Goal: Transaction & Acquisition: Purchase product/service

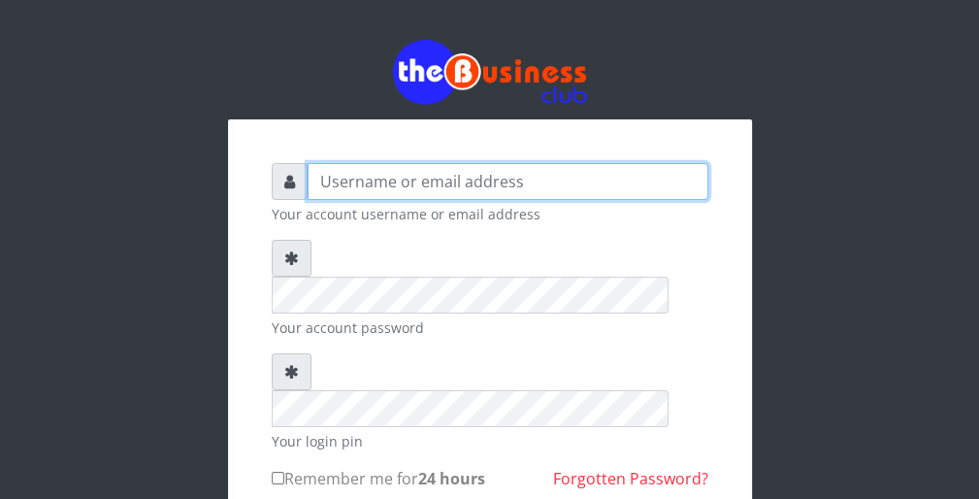
type input "wergbac8"
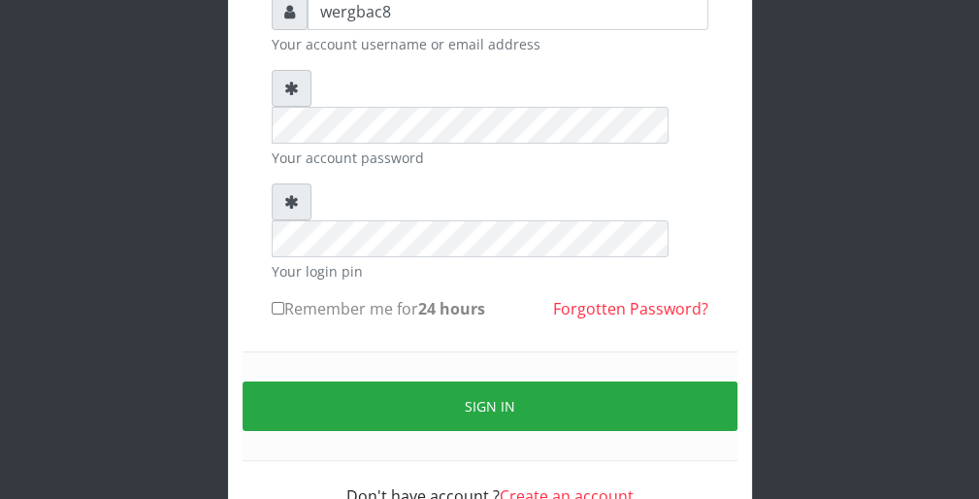
scroll to position [179, 0]
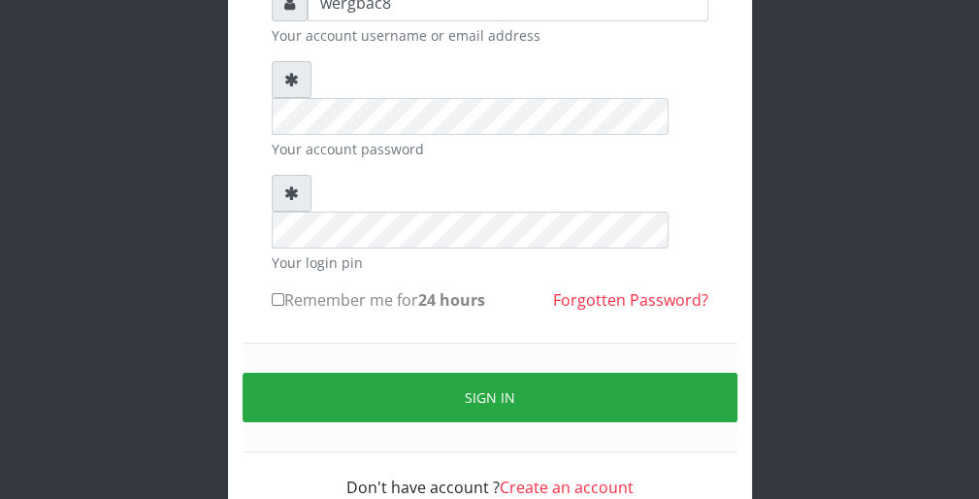
click at [512, 497] on div "wergbac8 Your account username or email address Your account password Your logi…" at bounding box center [489, 197] width 931 height 752
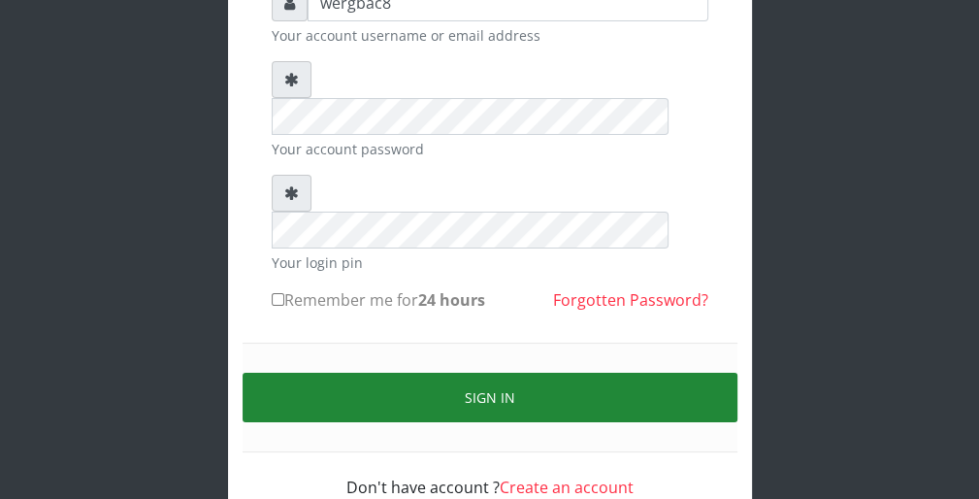
click at [667, 373] on button "Sign in" at bounding box center [490, 397] width 495 height 49
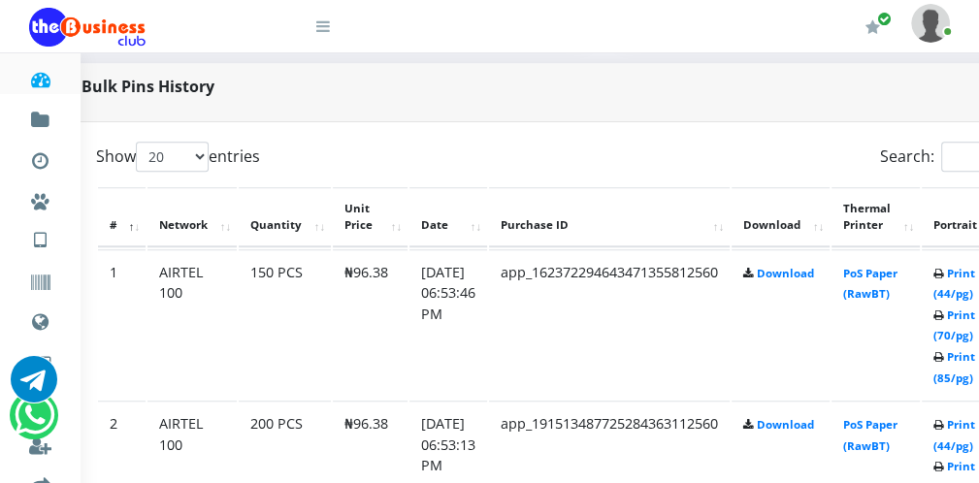
scroll to position [931, 78]
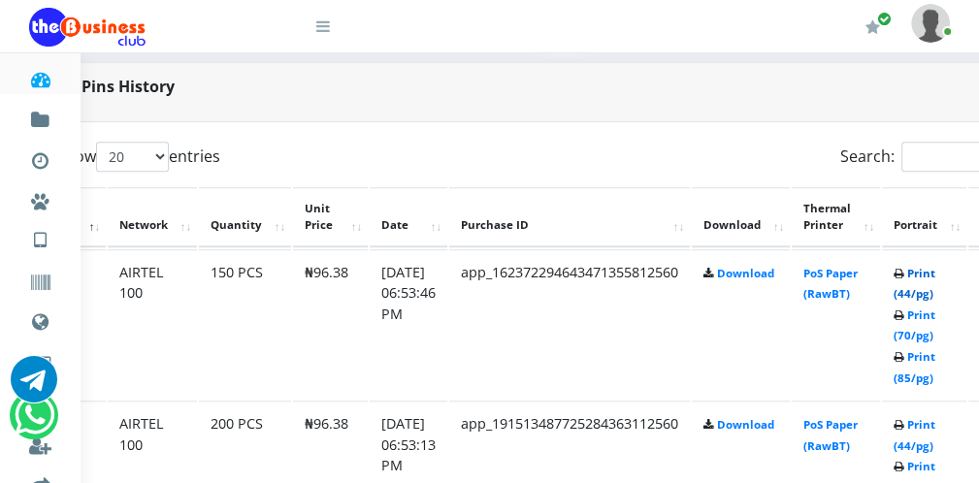
click at [916, 288] on link "Print (44/pg)" at bounding box center [915, 284] width 42 height 36
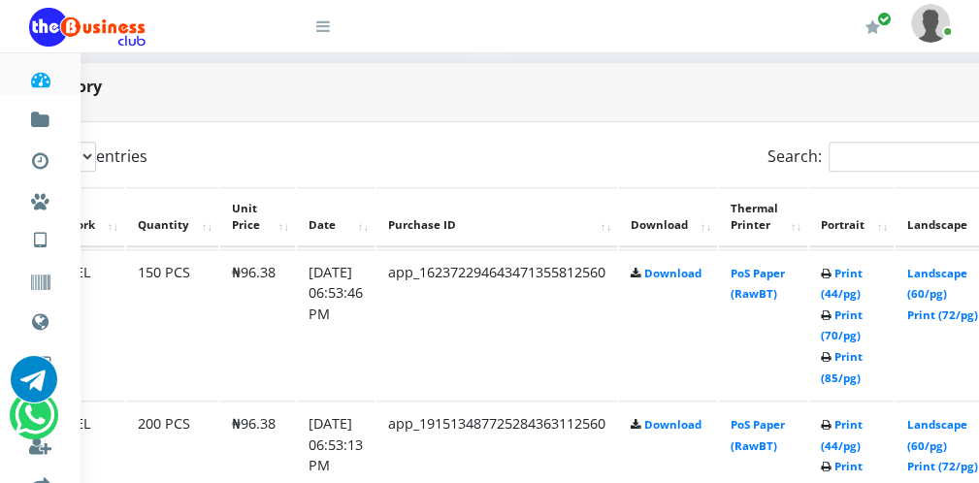
scroll to position [931, 112]
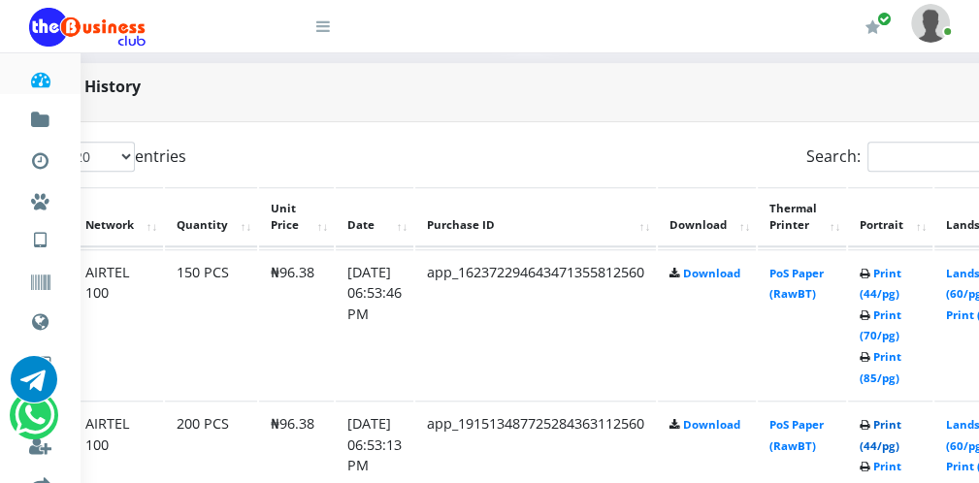
click at [882, 441] on link "Print (44/pg)" at bounding box center [881, 435] width 42 height 36
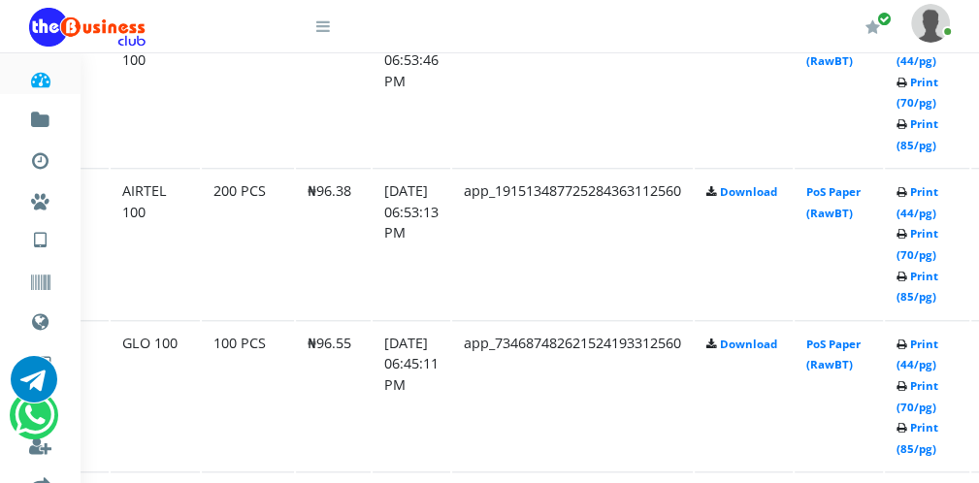
scroll to position [1164, 116]
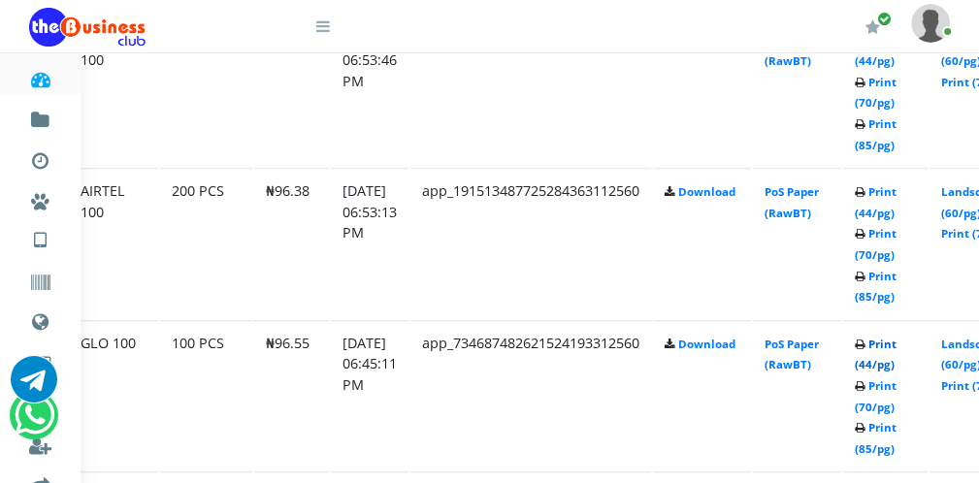
click at [893, 360] on link "Print (44/pg)" at bounding box center [876, 355] width 42 height 36
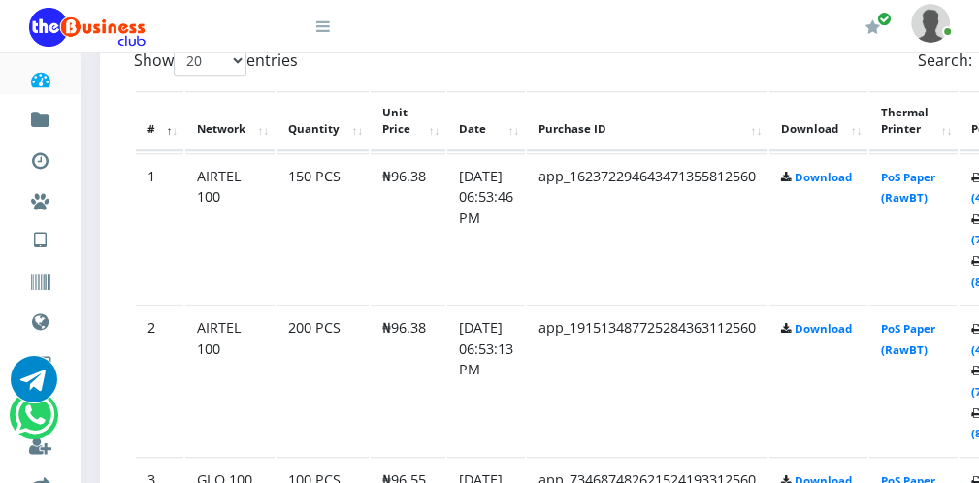
scroll to position [1009, 0]
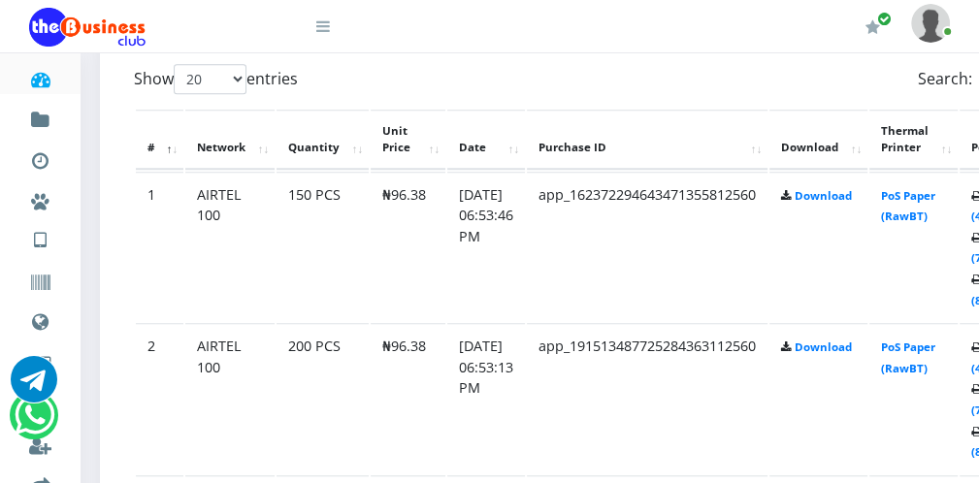
click at [323, 26] on icon at bounding box center [323, 26] width 14 height 16
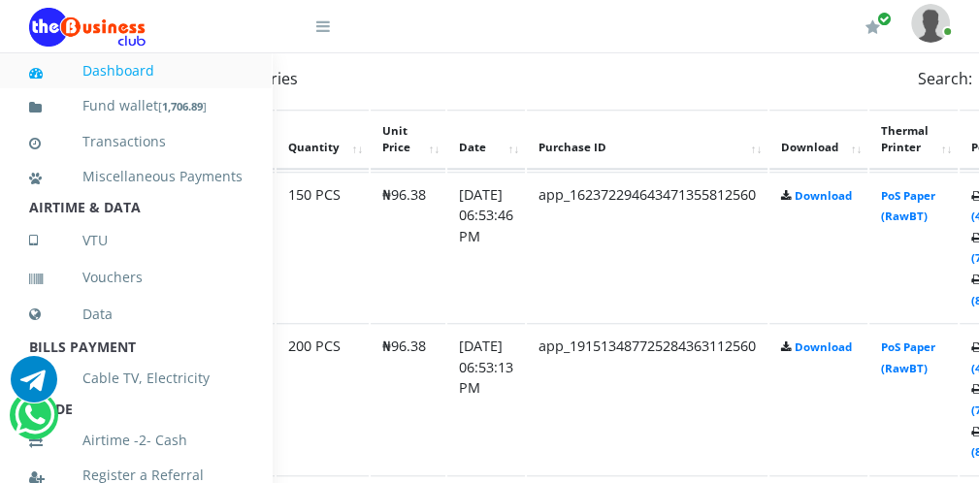
scroll to position [423, 0]
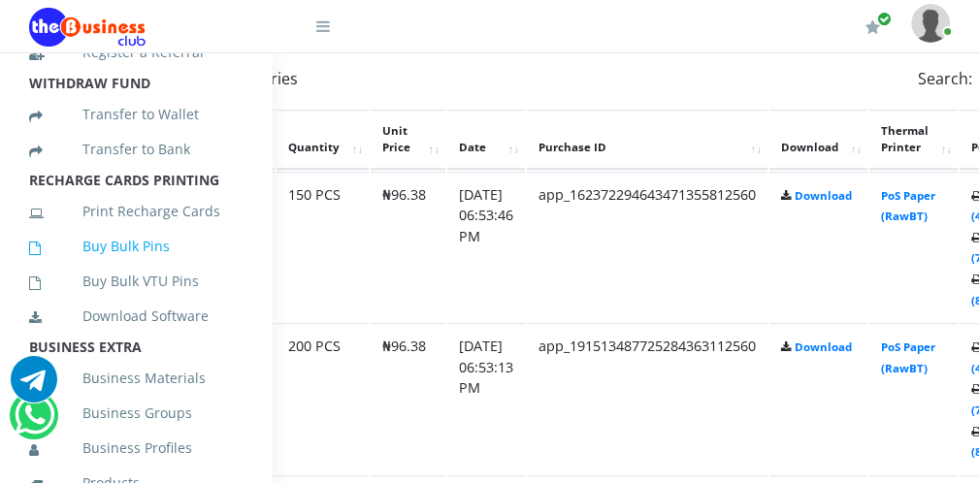
click at [190, 257] on link "Buy Bulk Pins" at bounding box center [135, 246] width 213 height 45
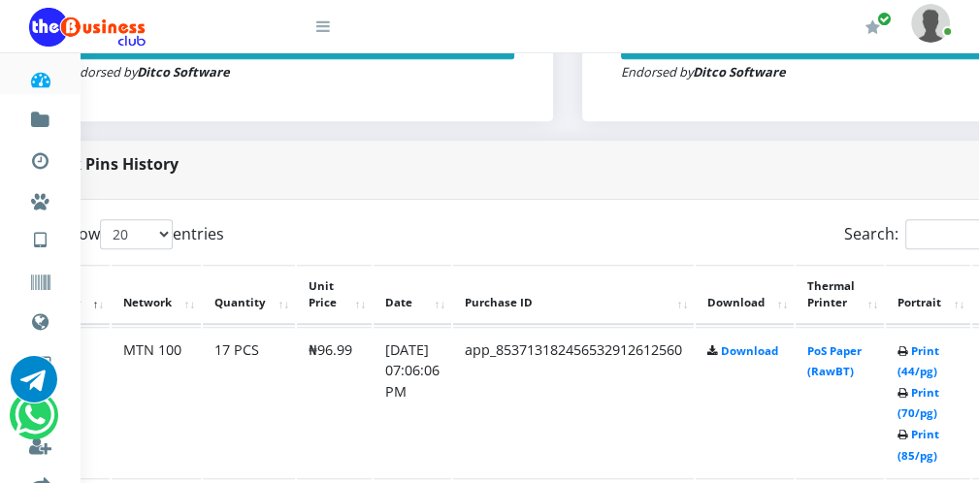
scroll to position [854, 78]
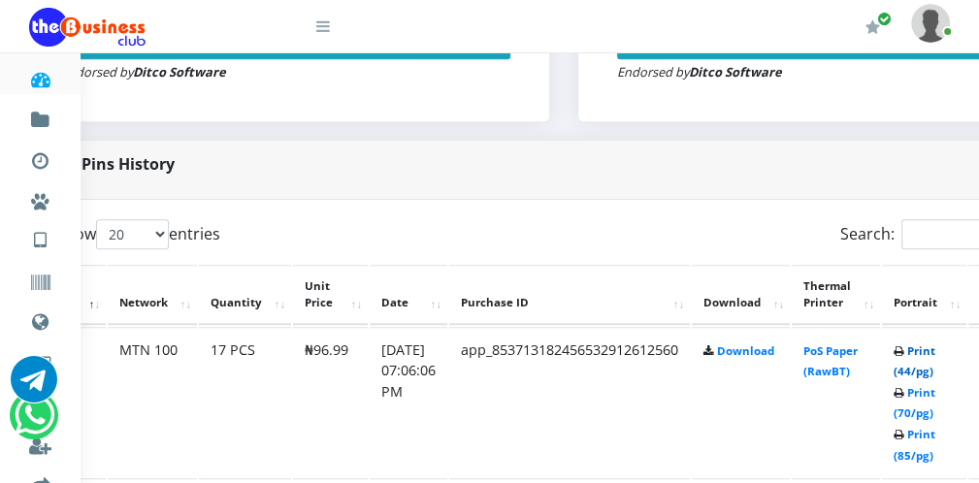
click at [924, 363] on link "Print (44/pg)" at bounding box center [915, 361] width 42 height 36
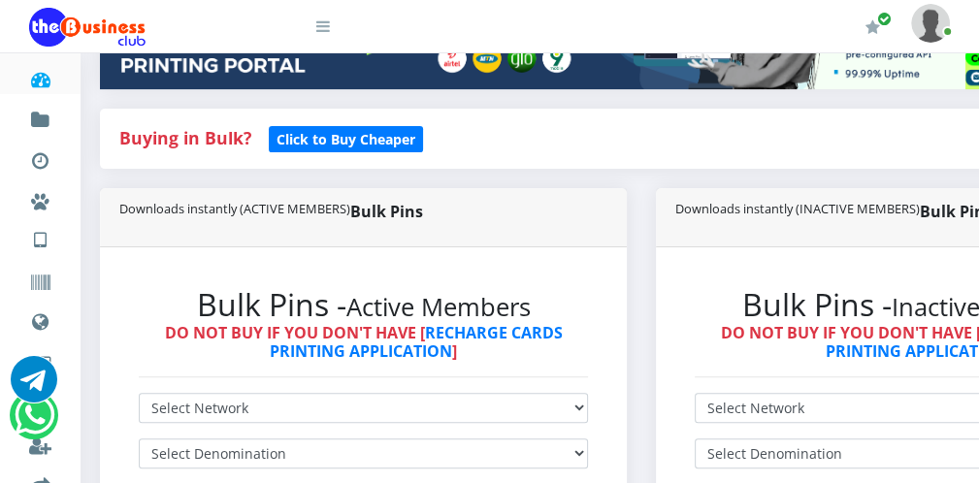
scroll to position [349, 0]
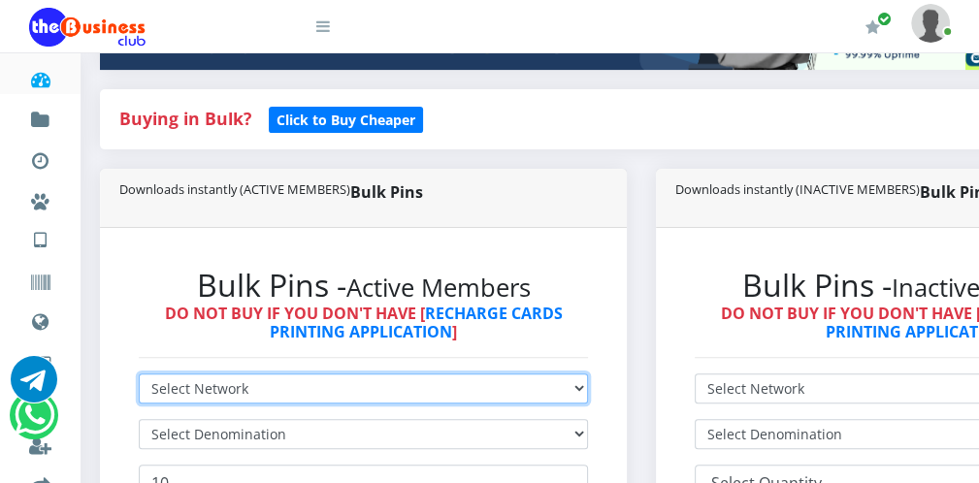
click at [467, 388] on select "Select Network MTN Globacom 9Mobile Airtel" at bounding box center [363, 389] width 449 height 30
select select "MTN"
click at [139, 374] on select "Select Network MTN Globacom 9Mobile Airtel" at bounding box center [363, 389] width 449 height 30
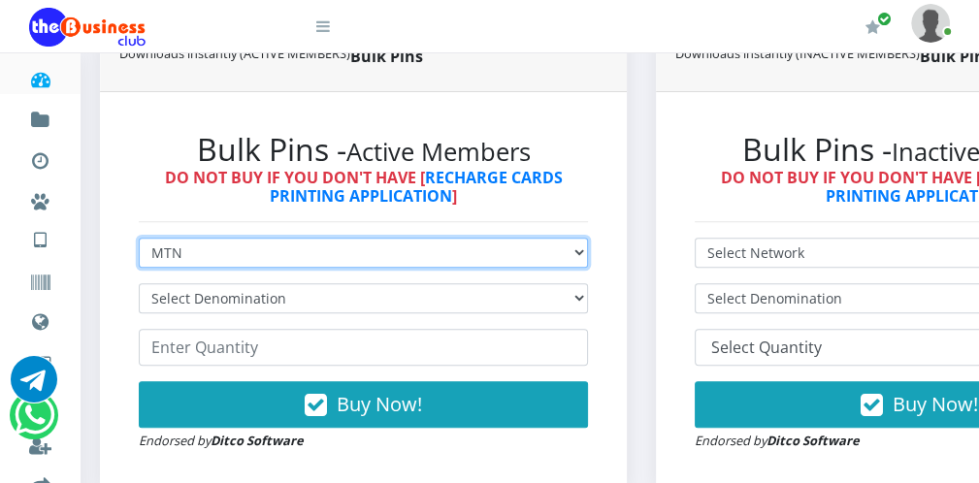
scroll to position [505, 0]
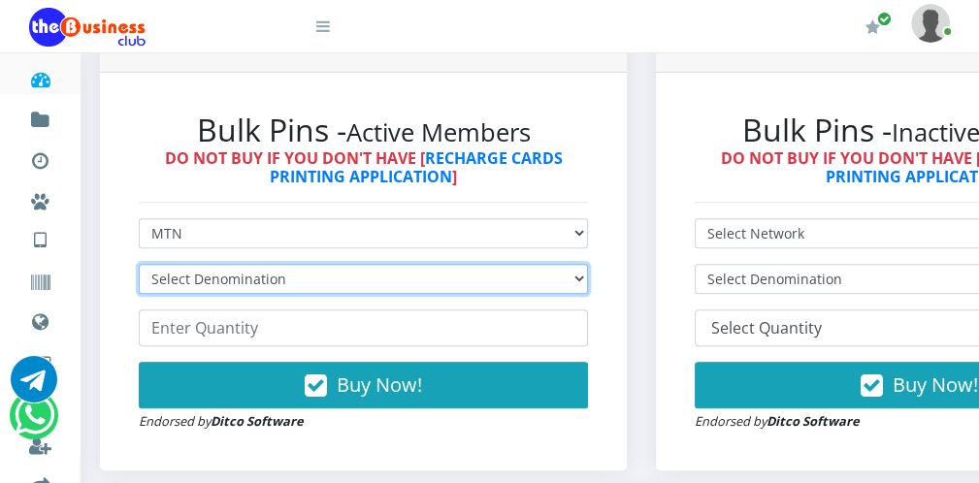
click at [490, 277] on select "Select Denomination MTN NGN100 - ₦96.99 MTN NGN200 - ₦193.98 MTN NGN400 - ₦387.…" at bounding box center [363, 279] width 449 height 30
select select "96.99-100"
click at [139, 264] on select "Select Denomination MTN NGN100 - ₦96.99 MTN NGN200 - ₦193.98 MTN NGN400 - ₦387.…" at bounding box center [363, 279] width 449 height 30
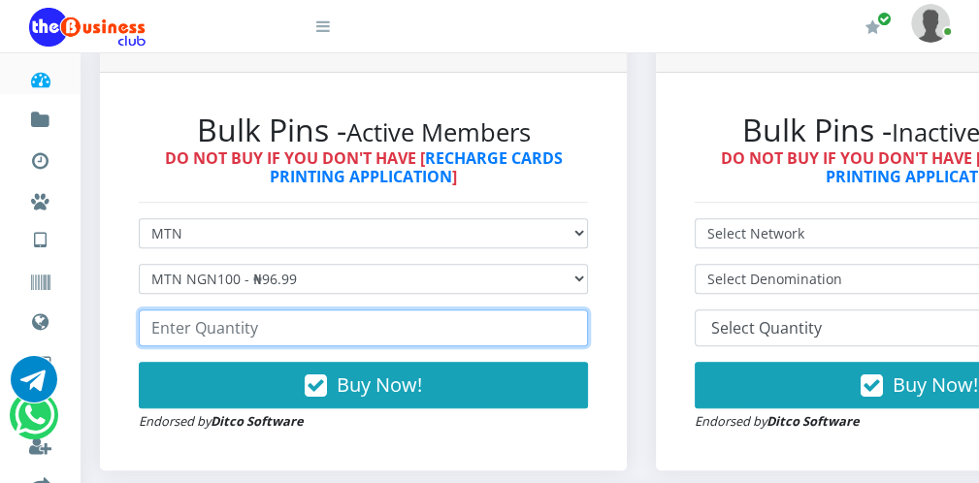
click at [411, 331] on input "number" at bounding box center [363, 328] width 449 height 37
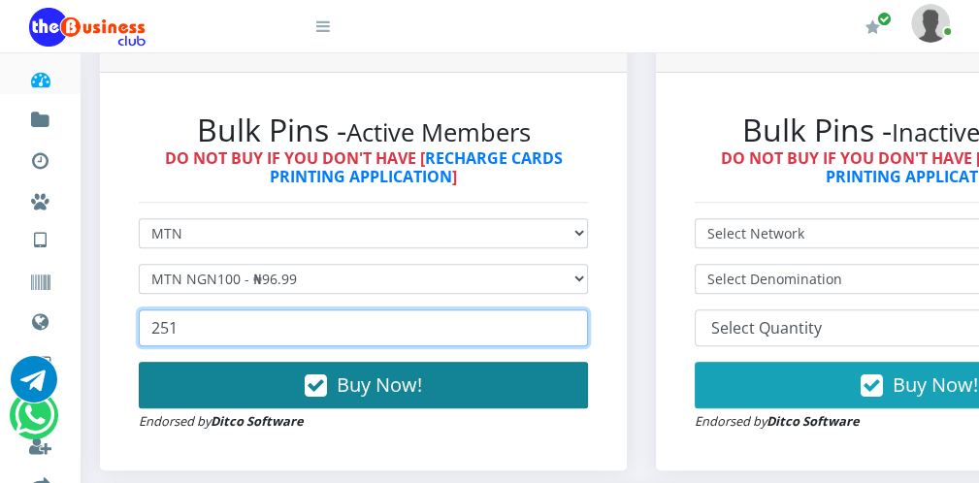
type input "251"
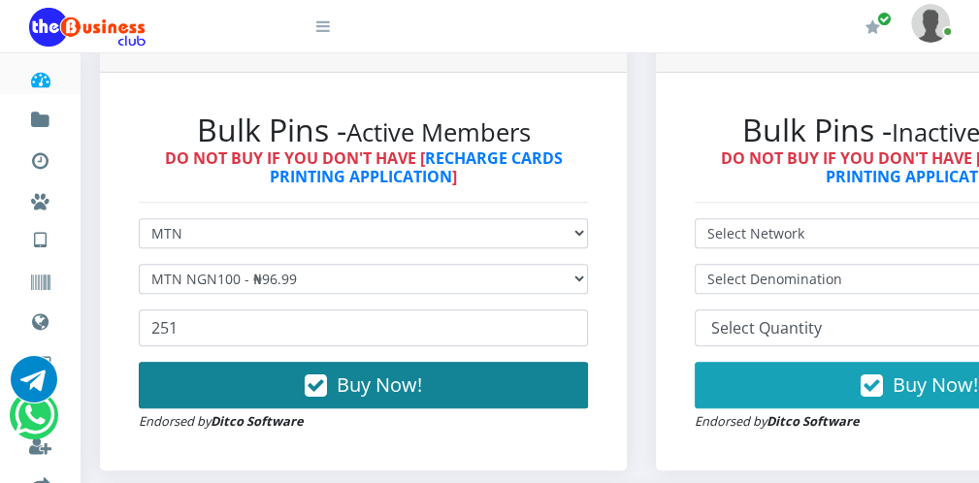
click at [403, 385] on span "Buy Now!" at bounding box center [379, 385] width 85 height 26
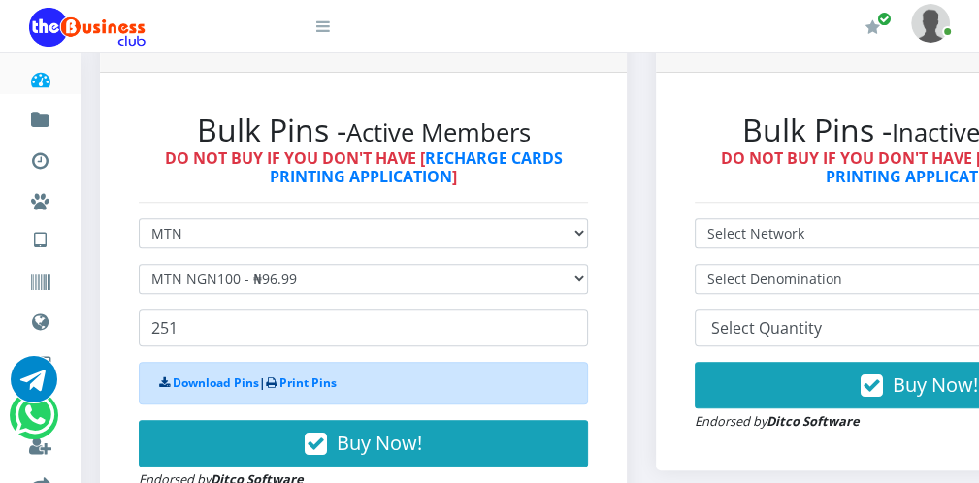
click at [326, 30] on icon at bounding box center [323, 26] width 14 height 16
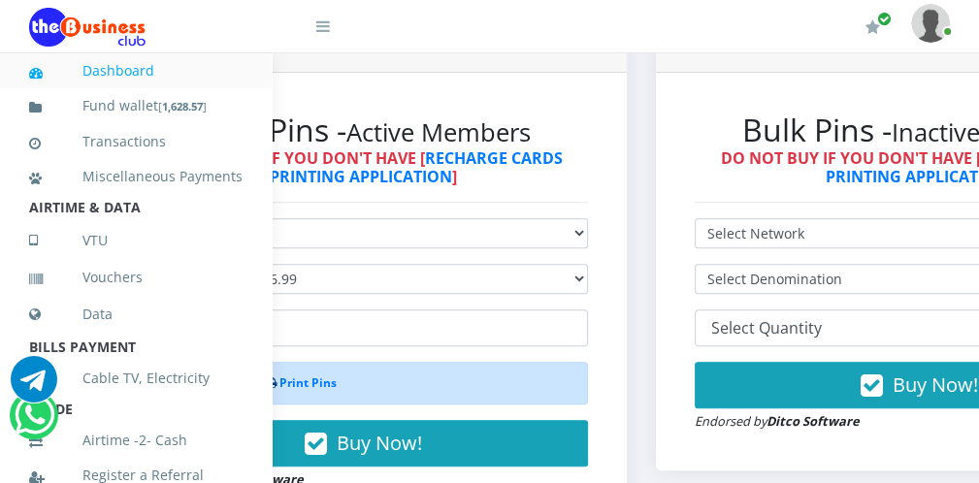
scroll to position [423, 0]
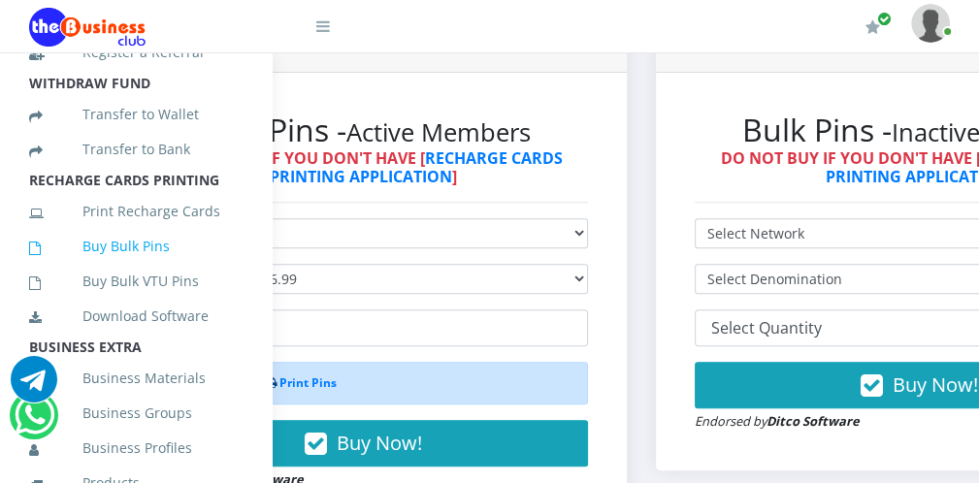
click at [186, 269] on link "Buy Bulk Pins" at bounding box center [135, 246] width 213 height 45
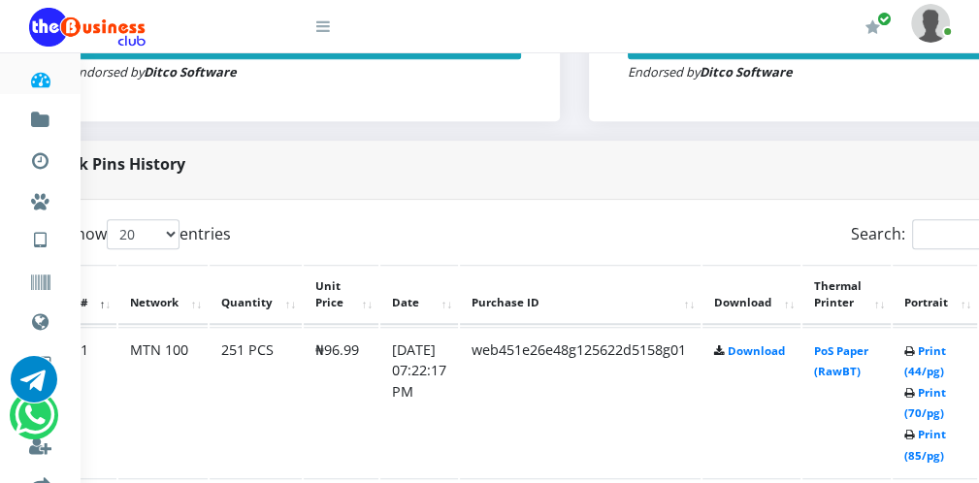
scroll to position [854, 78]
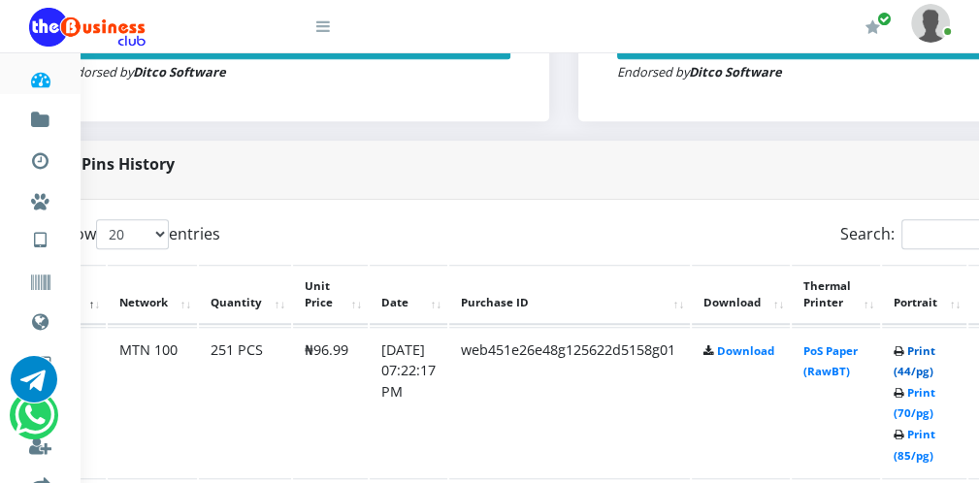
click at [928, 370] on link "Print (44/pg)" at bounding box center [915, 361] width 42 height 36
